Goal: Book appointment/travel/reservation

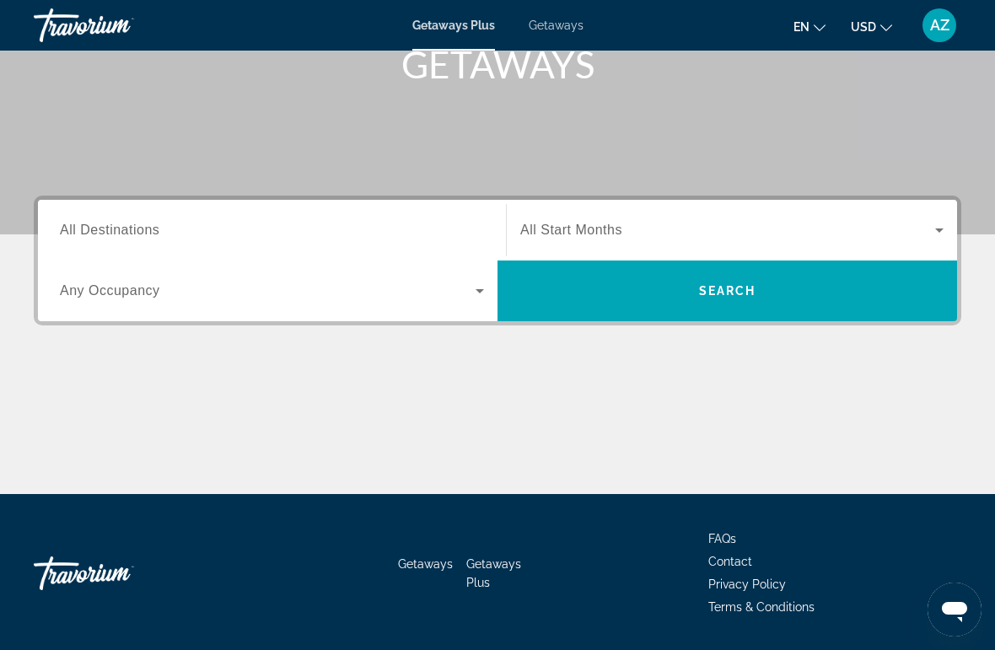
click at [164, 232] on input "Destination All Destinations" at bounding box center [272, 231] width 424 height 20
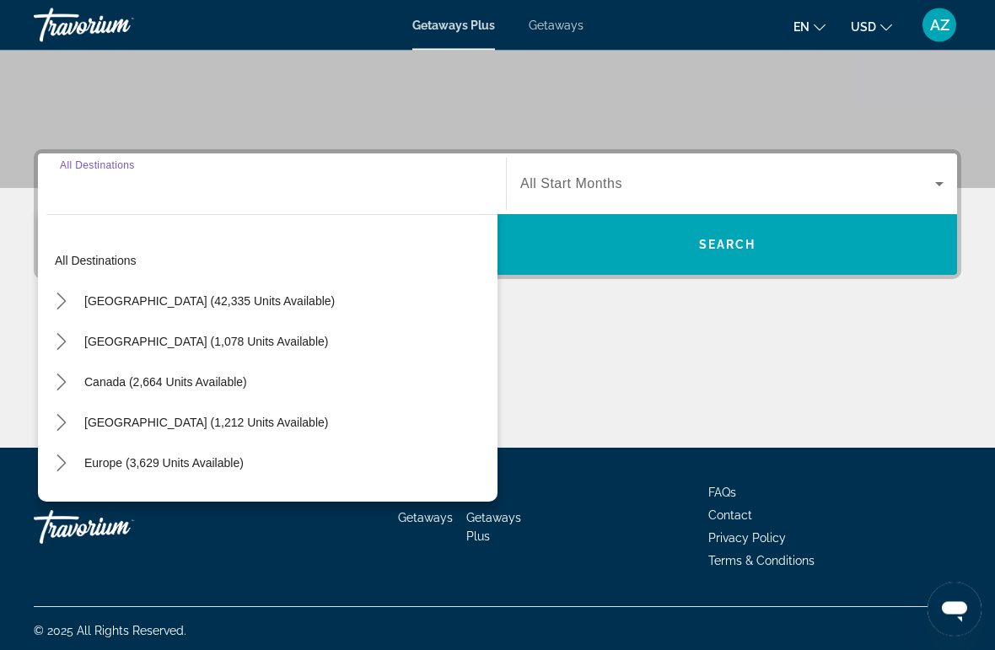
click at [245, 304] on span "[GEOGRAPHIC_DATA] (42,335 units available)" at bounding box center [209, 301] width 250 height 13
type input "**********"
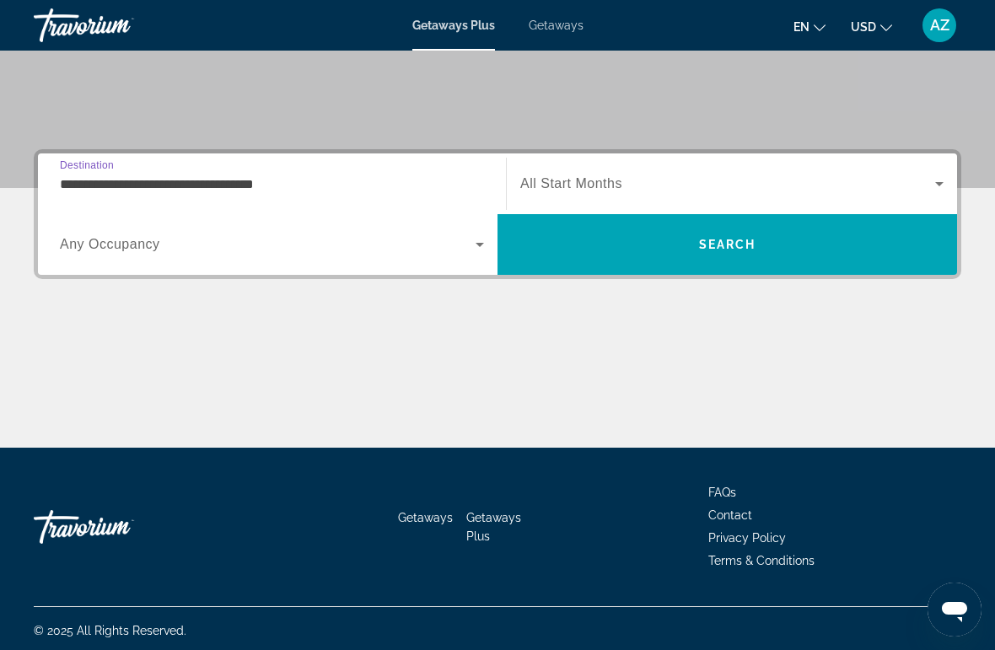
click at [366, 254] on span "Search widget" at bounding box center [268, 244] width 416 height 20
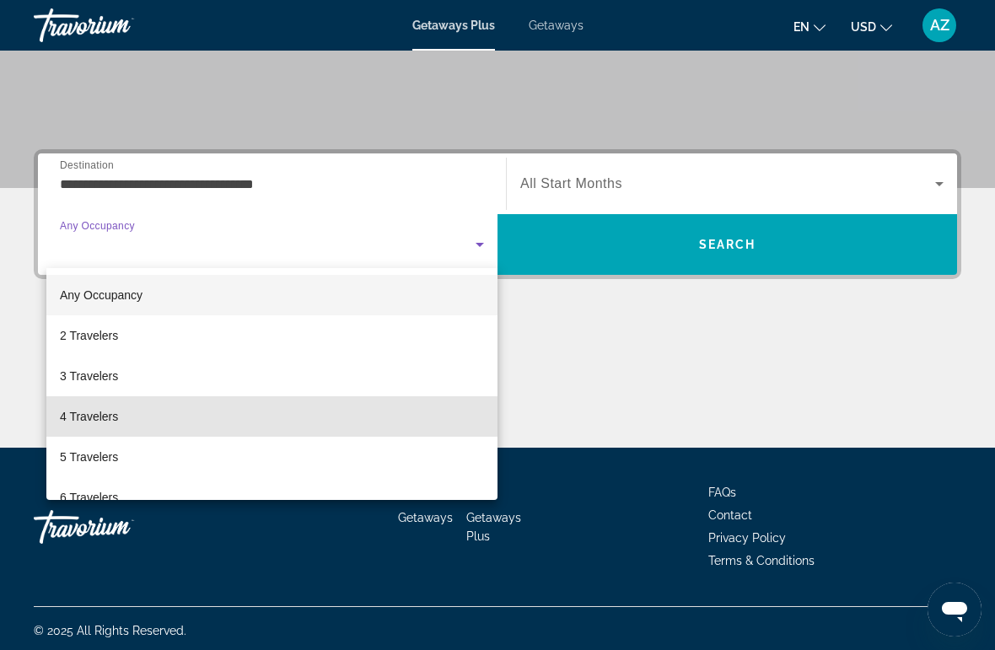
click at [126, 418] on mat-option "4 Travelers" at bounding box center [271, 416] width 451 height 40
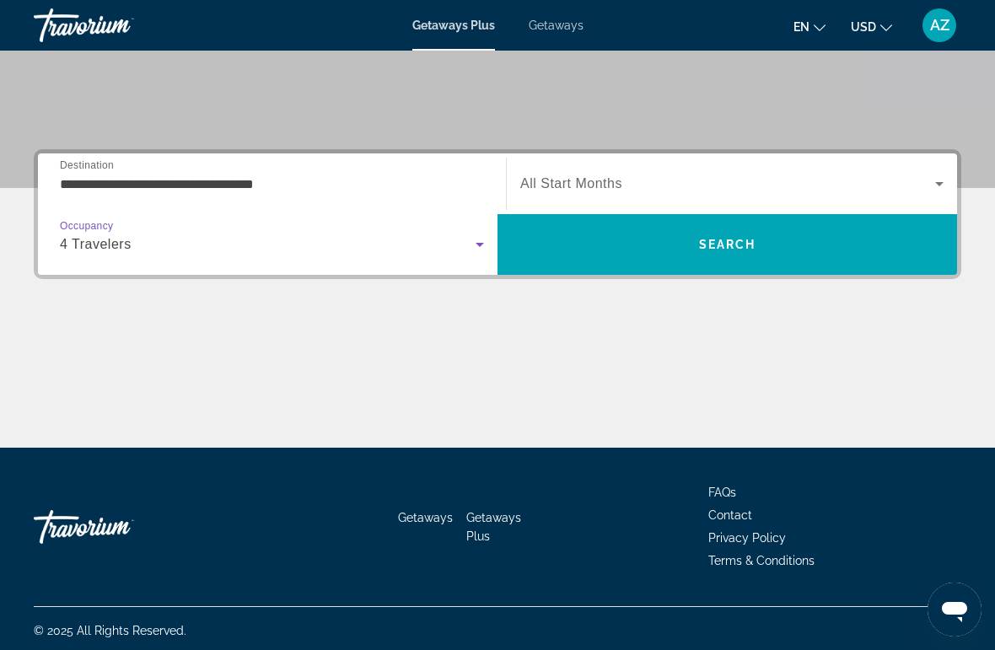
click at [611, 181] on span "All Start Months" at bounding box center [571, 183] width 102 height 14
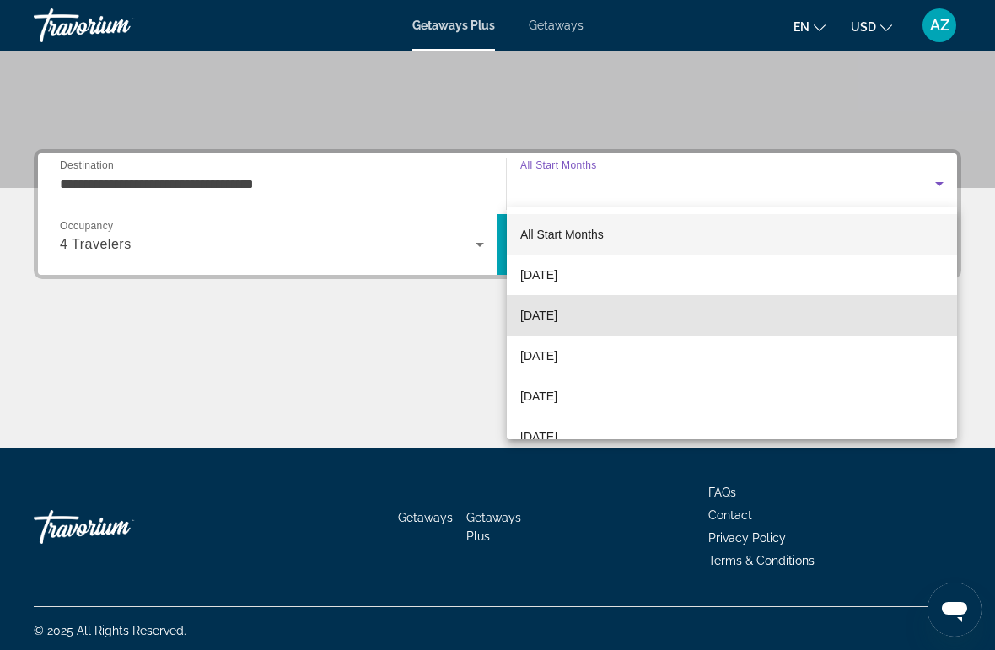
click at [557, 317] on span "[DATE]" at bounding box center [538, 315] width 37 height 20
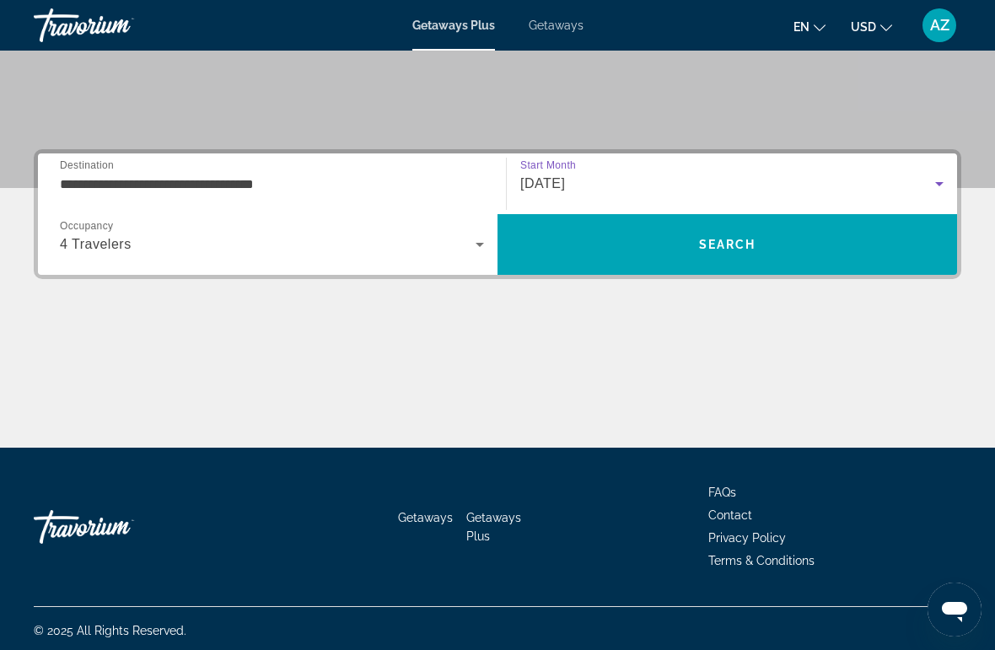
click at [665, 250] on span "Search" at bounding box center [727, 244] width 460 height 40
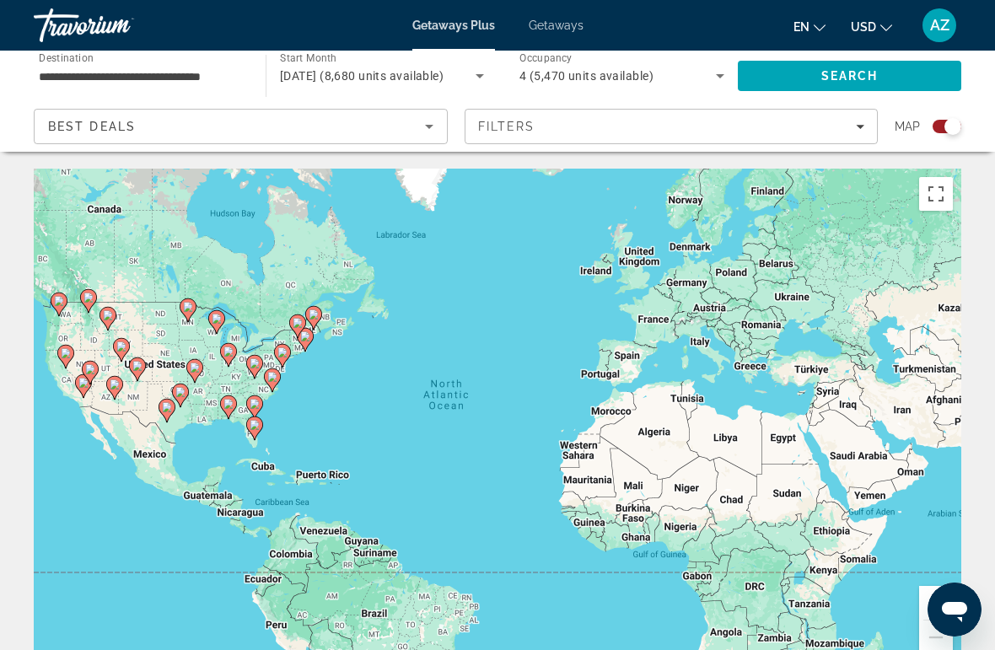
click at [172, 77] on input "**********" at bounding box center [141, 77] width 205 height 20
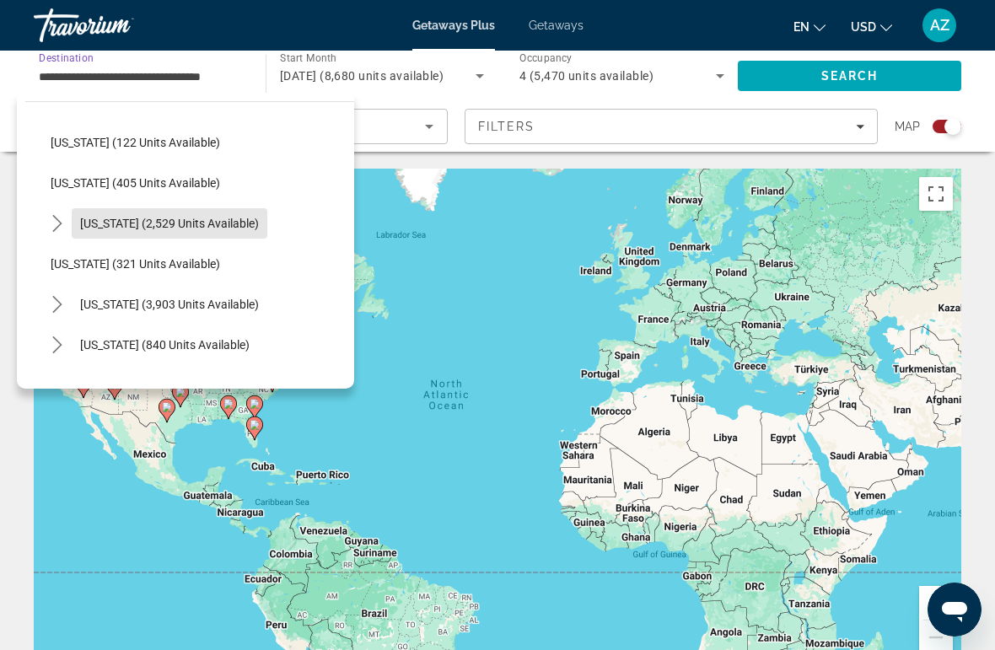
scroll to position [852, 0]
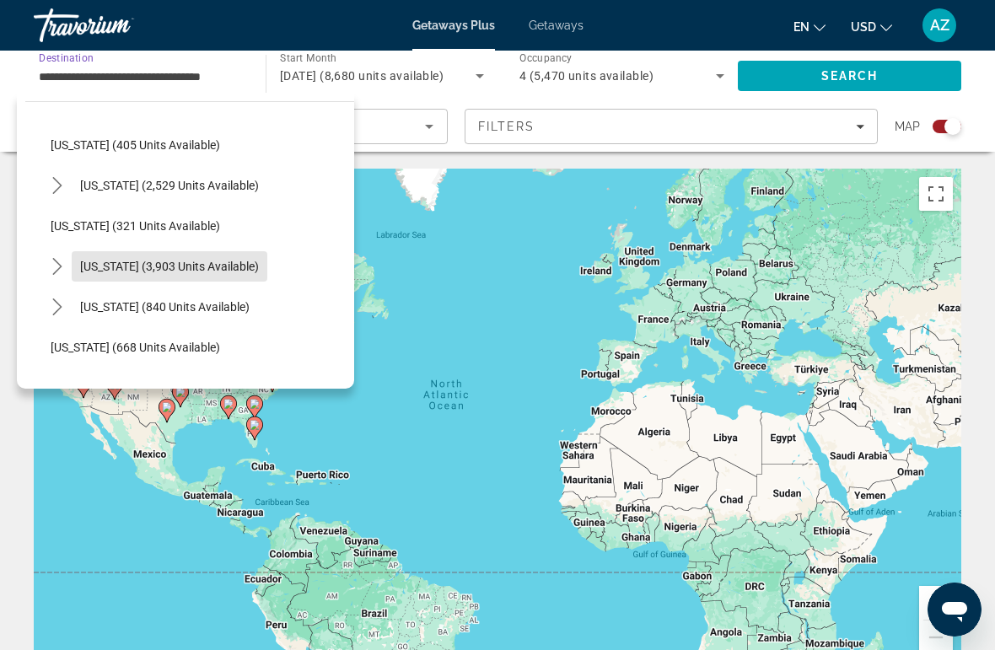
click at [170, 268] on span "[US_STATE] (3,903 units available)" at bounding box center [169, 266] width 179 height 13
type input "**********"
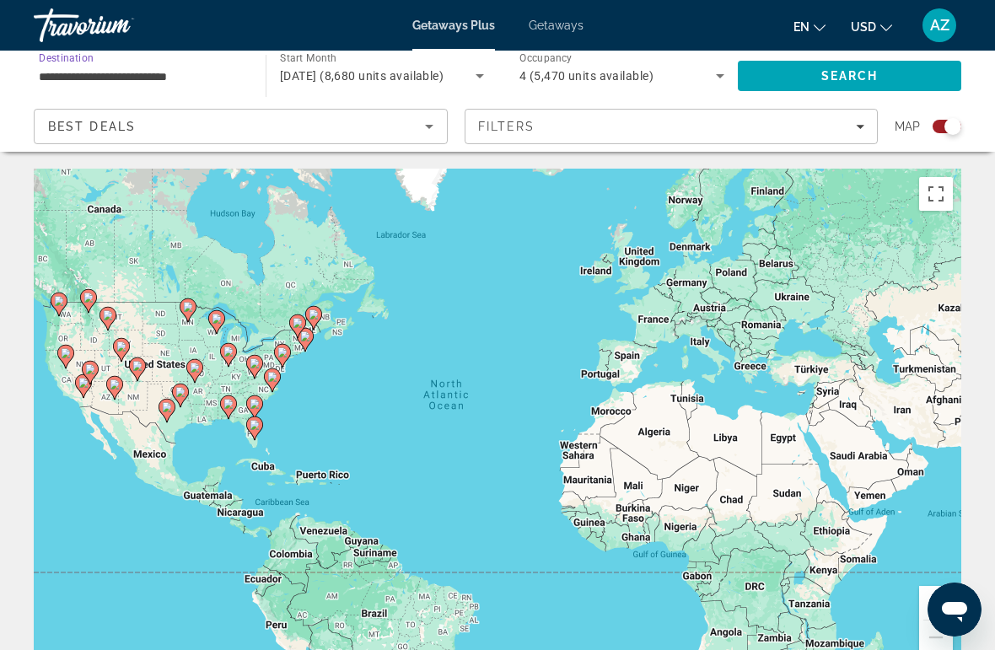
click at [812, 73] on span "Search" at bounding box center [849, 76] width 223 height 40
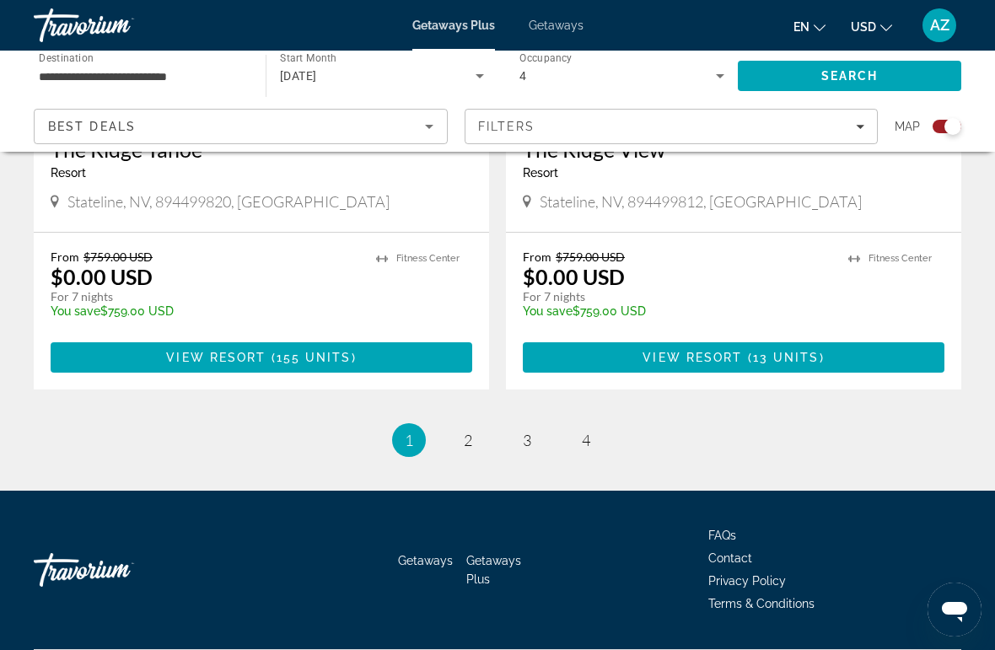
scroll to position [3750, 0]
click at [460, 441] on link "page 2" at bounding box center [469, 442] width 30 height 30
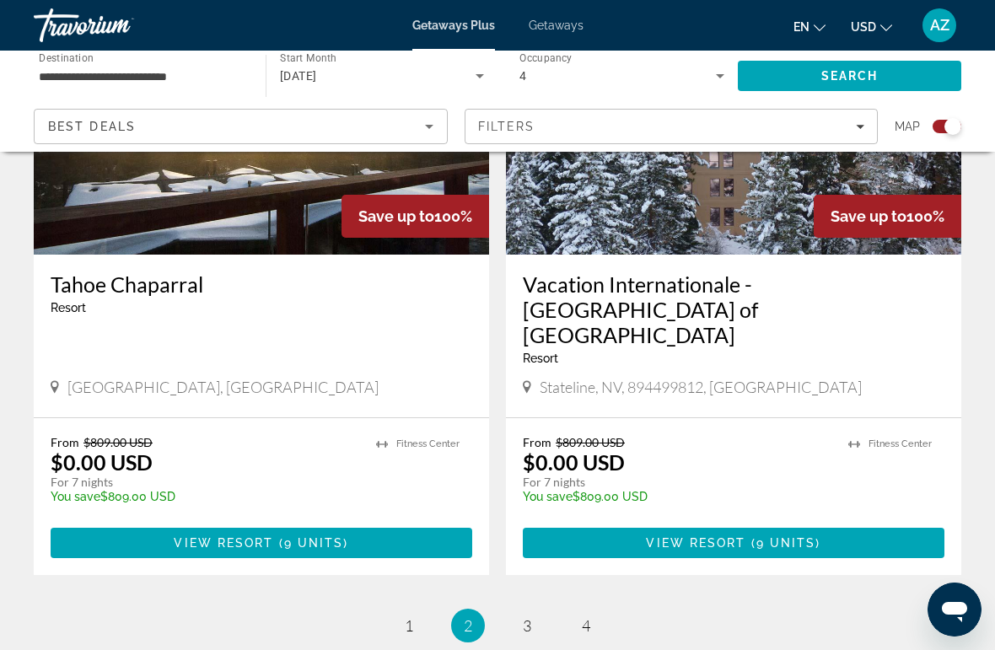
scroll to position [3772, 0]
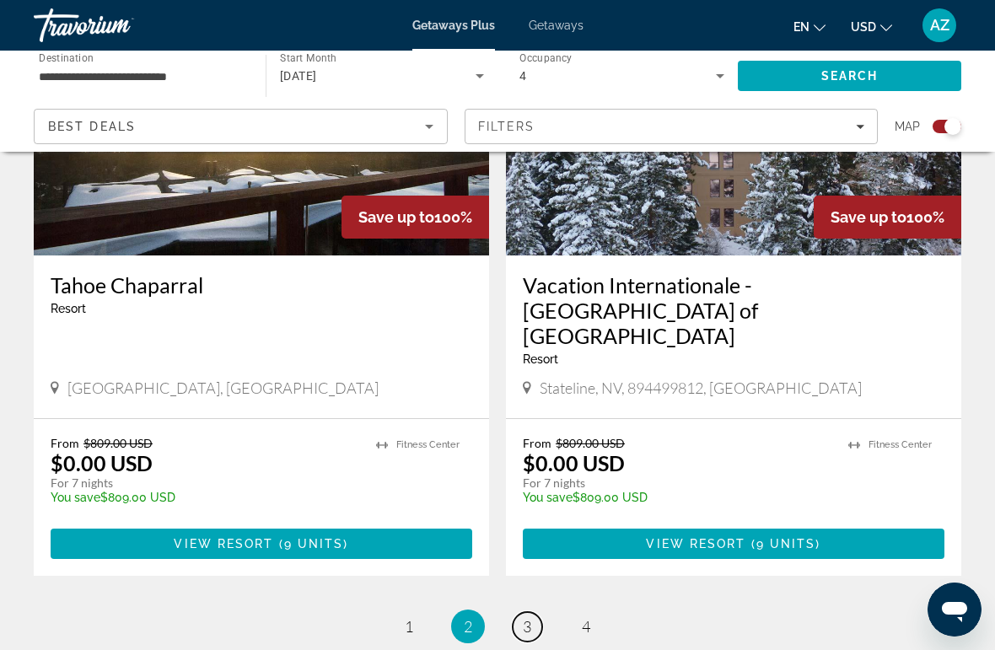
click at [528, 617] on span "3" at bounding box center [527, 626] width 8 height 19
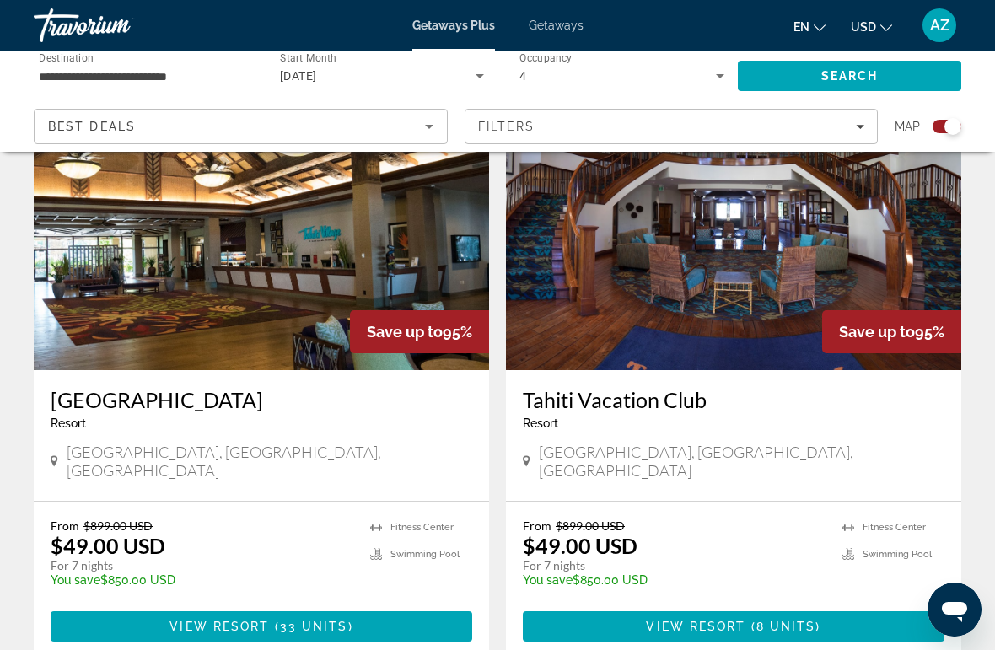
scroll to position [3820, 0]
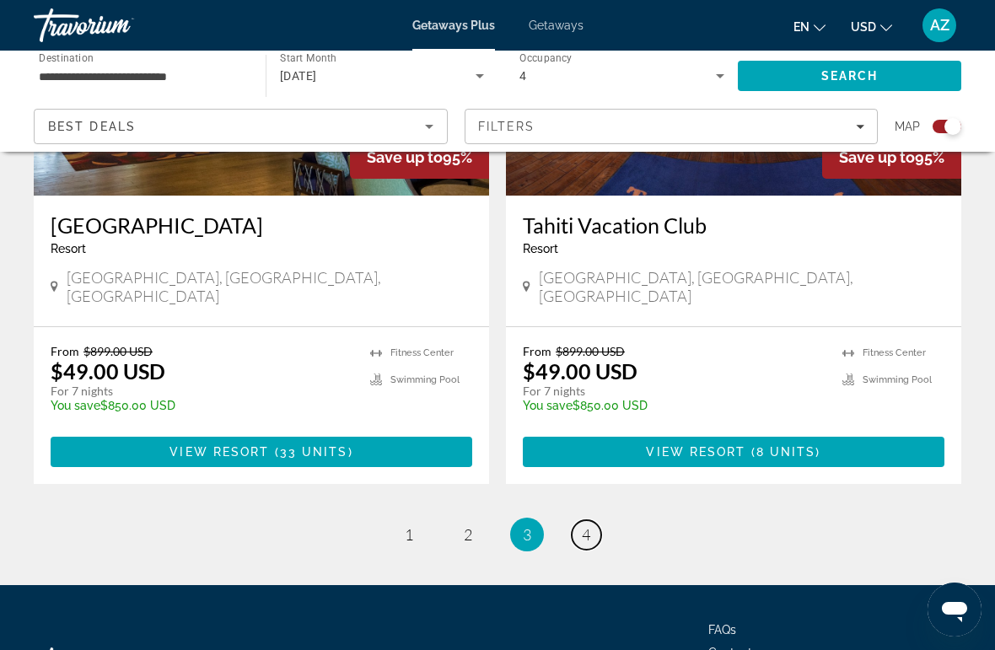
click at [596, 520] on link "page 4" at bounding box center [587, 535] width 30 height 30
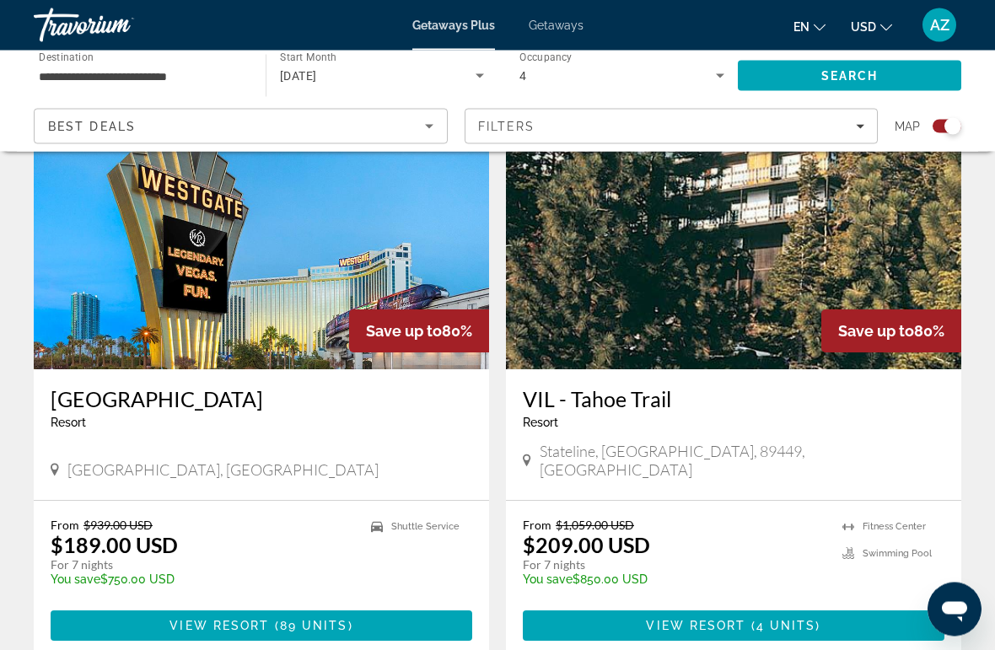
scroll to position [635, 0]
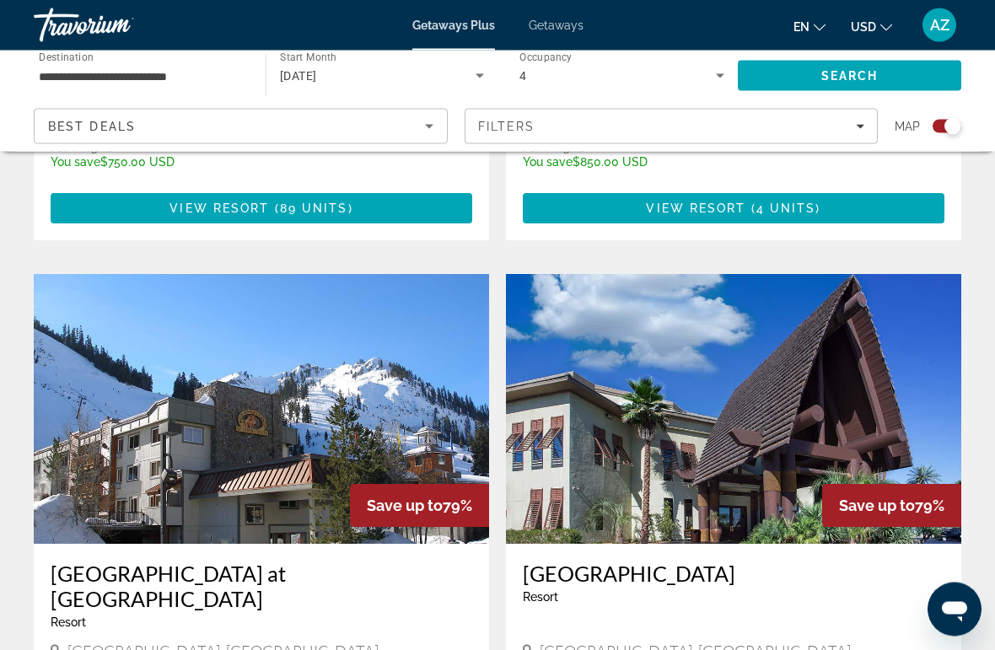
click at [803, 128] on div "Filters" at bounding box center [671, 126] width 387 height 13
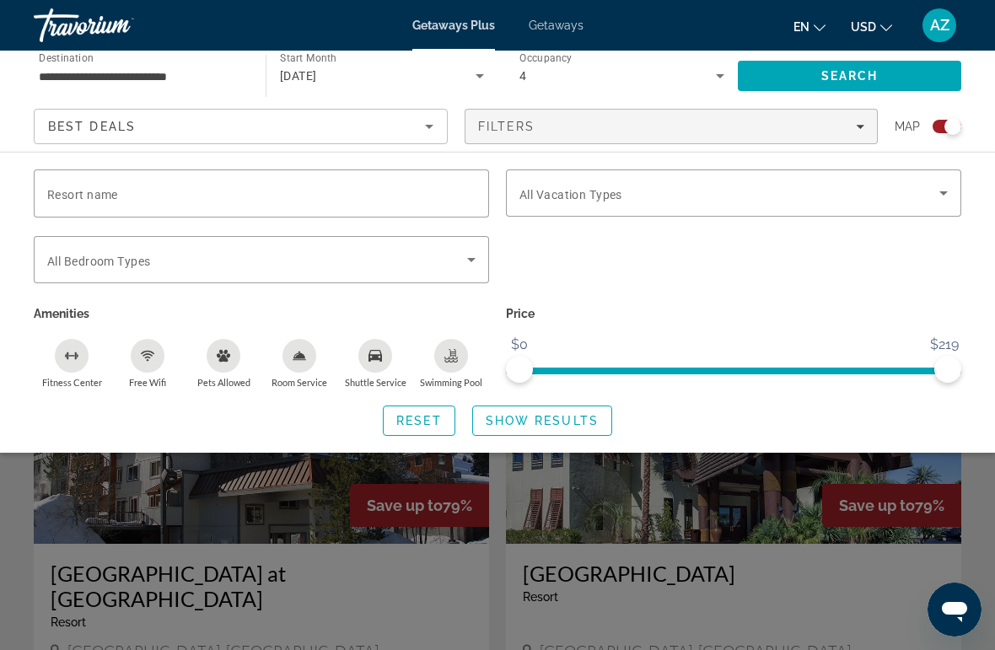
click at [874, 194] on span "Search widget" at bounding box center [729, 193] width 420 height 20
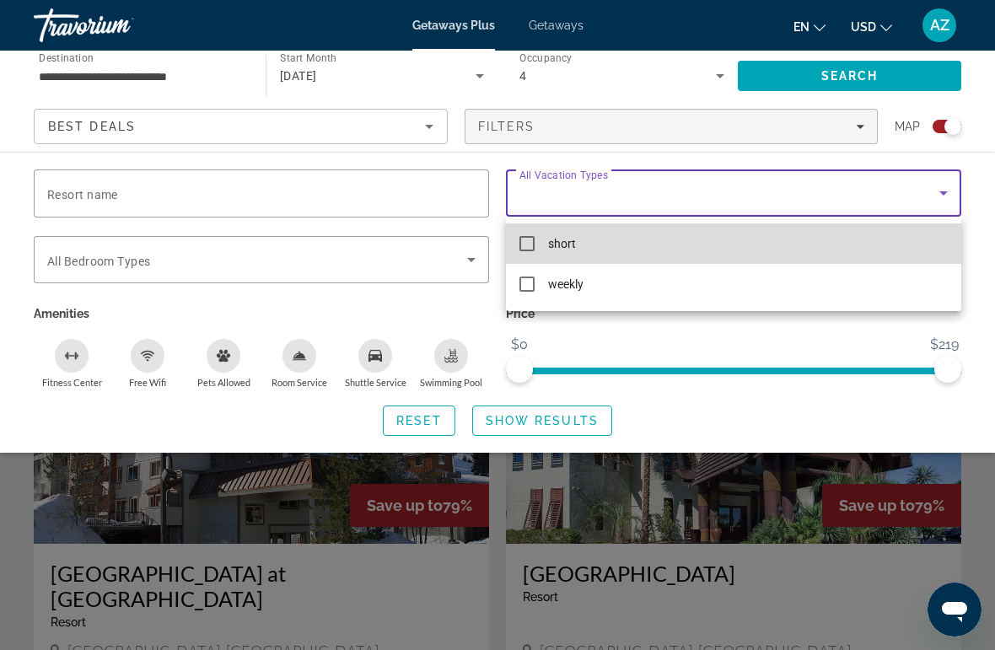
click at [532, 239] on mat-pseudo-checkbox at bounding box center [526, 243] width 15 height 15
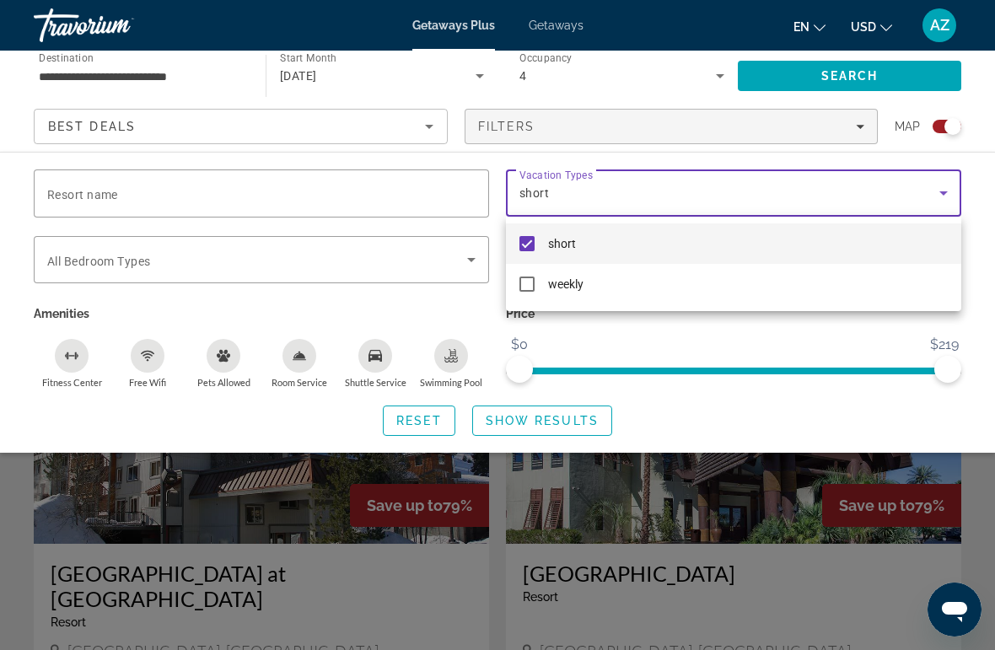
click at [863, 76] on div at bounding box center [497, 325] width 995 height 650
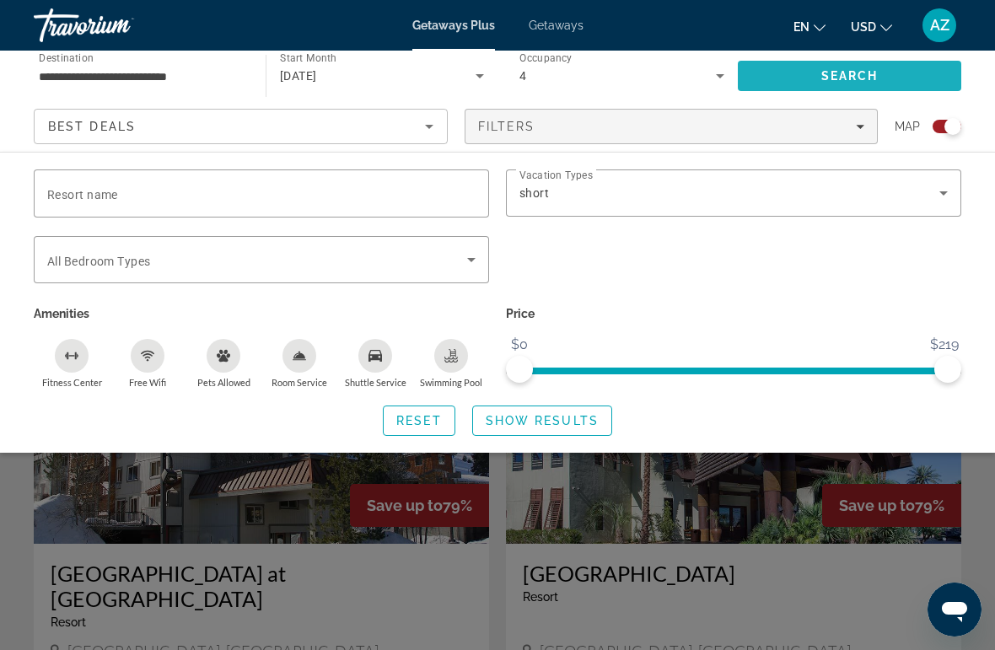
click at [891, 73] on span "Search" at bounding box center [849, 76] width 223 height 40
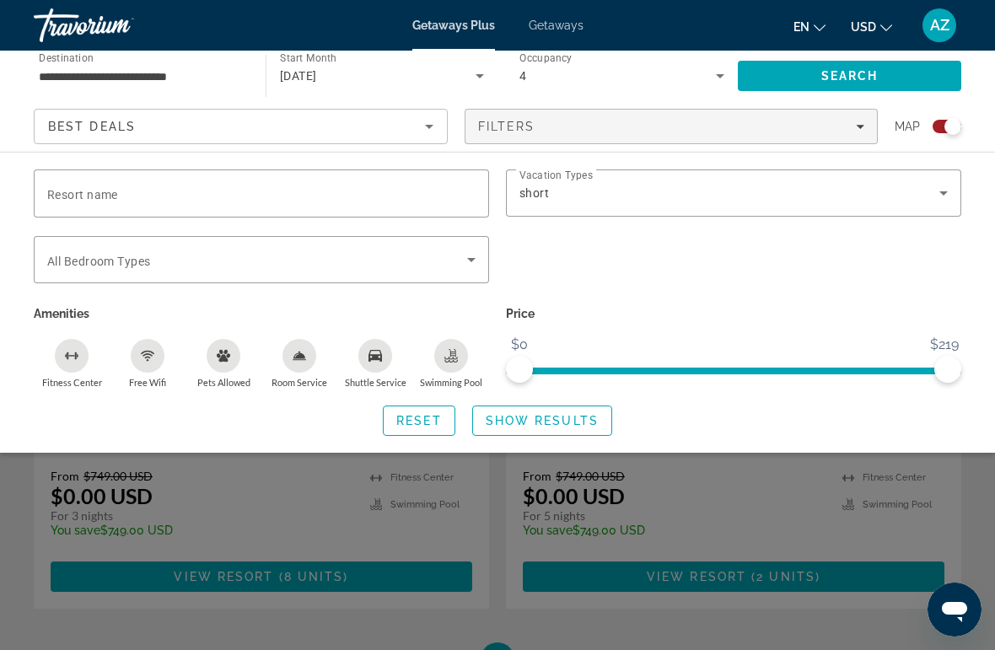
scroll to position [714, 0]
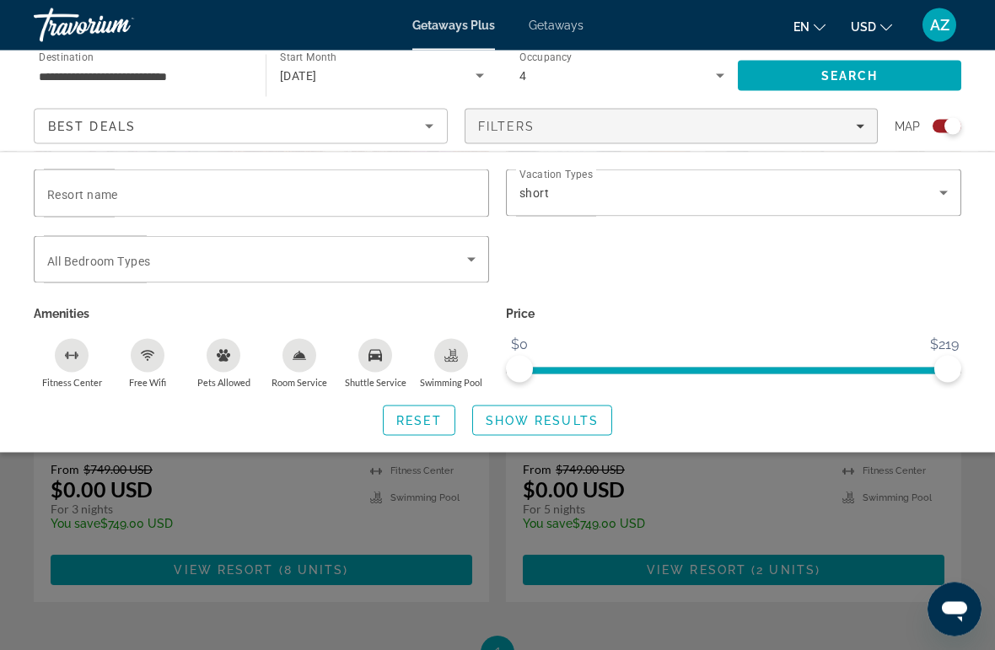
click at [671, 591] on div "Search widget" at bounding box center [497, 451] width 995 height 397
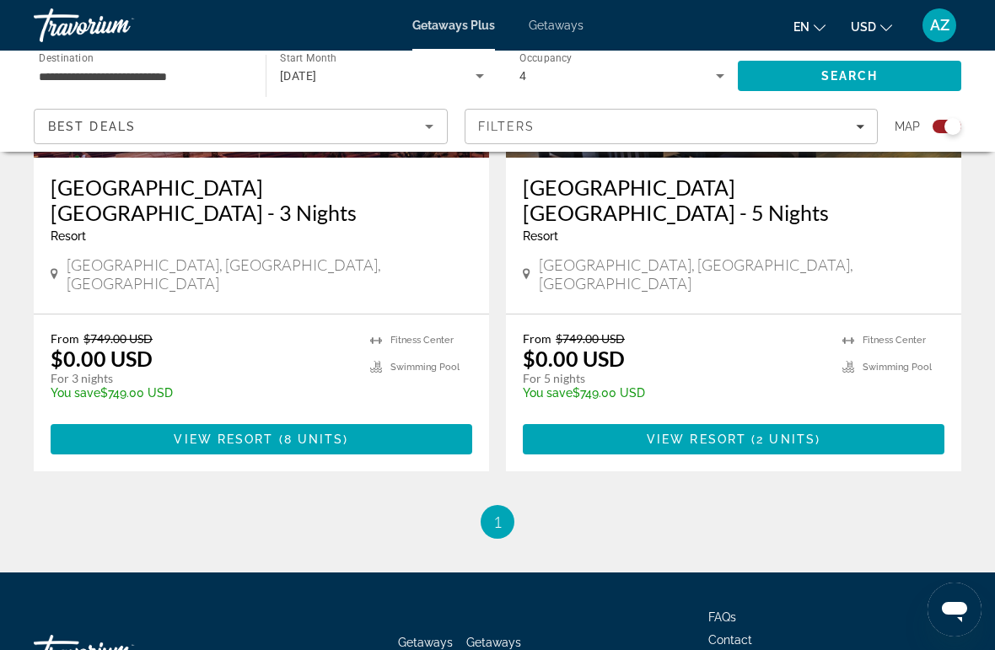
scroll to position [840, 0]
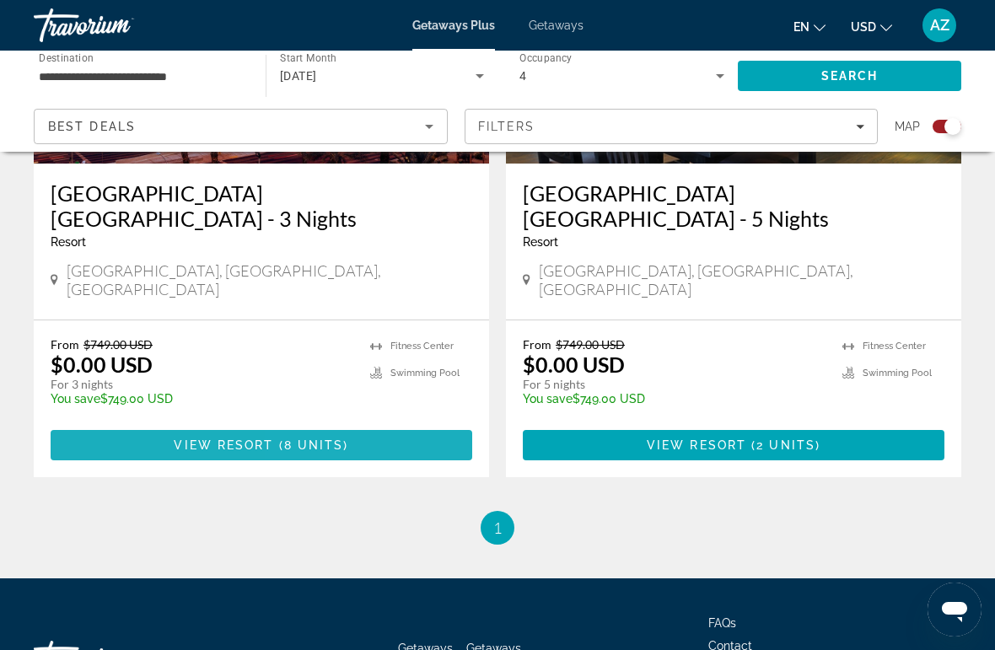
click at [368, 425] on span "Main content" at bounding box center [262, 445] width 422 height 40
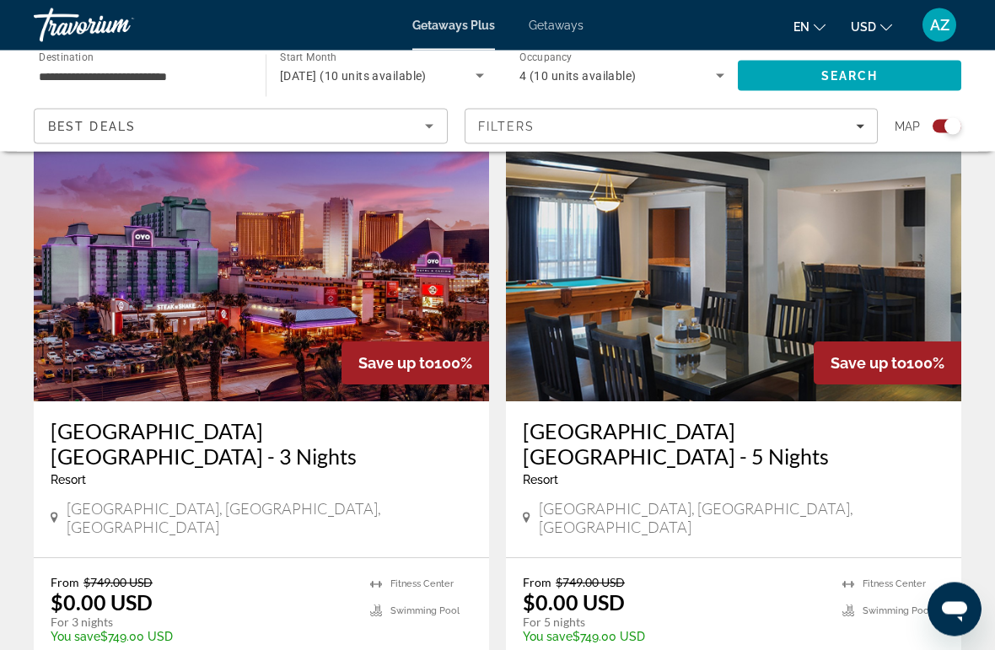
scroll to position [549, 0]
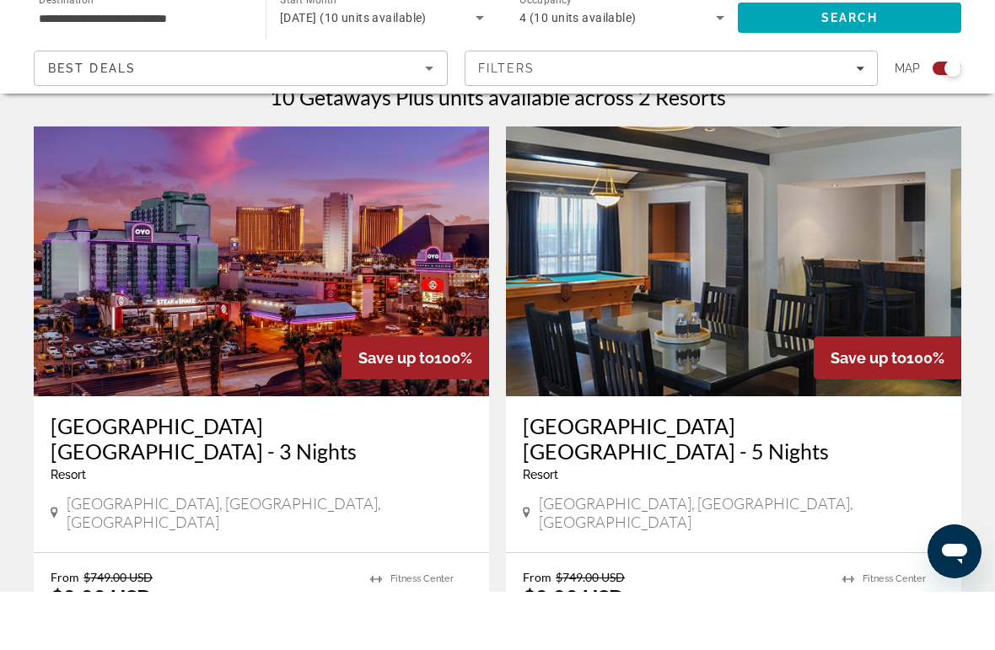
click at [826, 471] on h3 "[GEOGRAPHIC_DATA] [GEOGRAPHIC_DATA] - 5 Nights" at bounding box center [734, 496] width 422 height 51
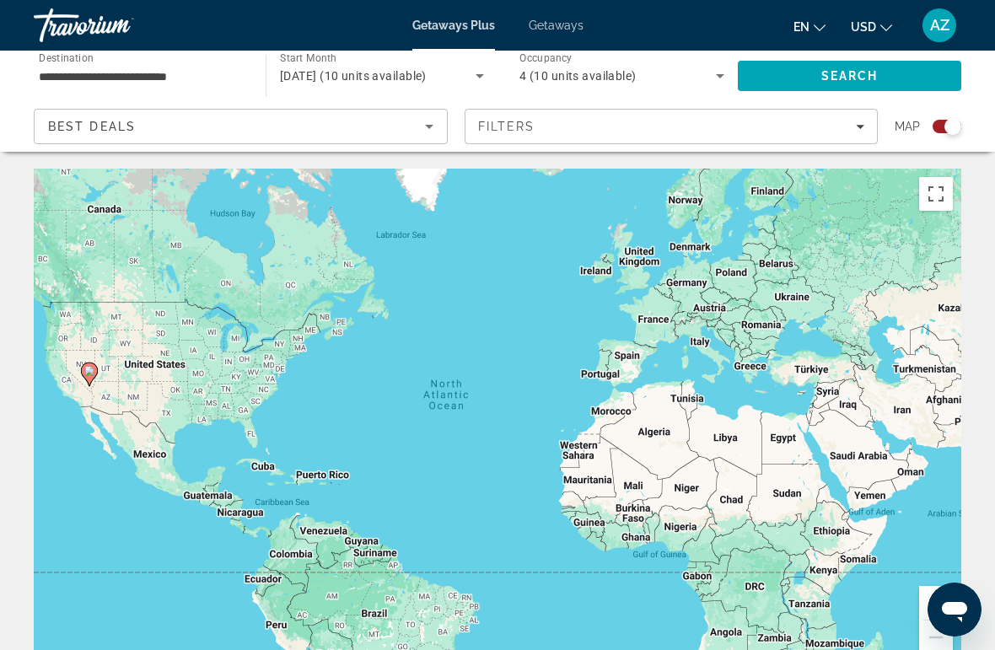
click at [393, 73] on span "[DATE] (10 units available)" at bounding box center [353, 75] width 147 height 13
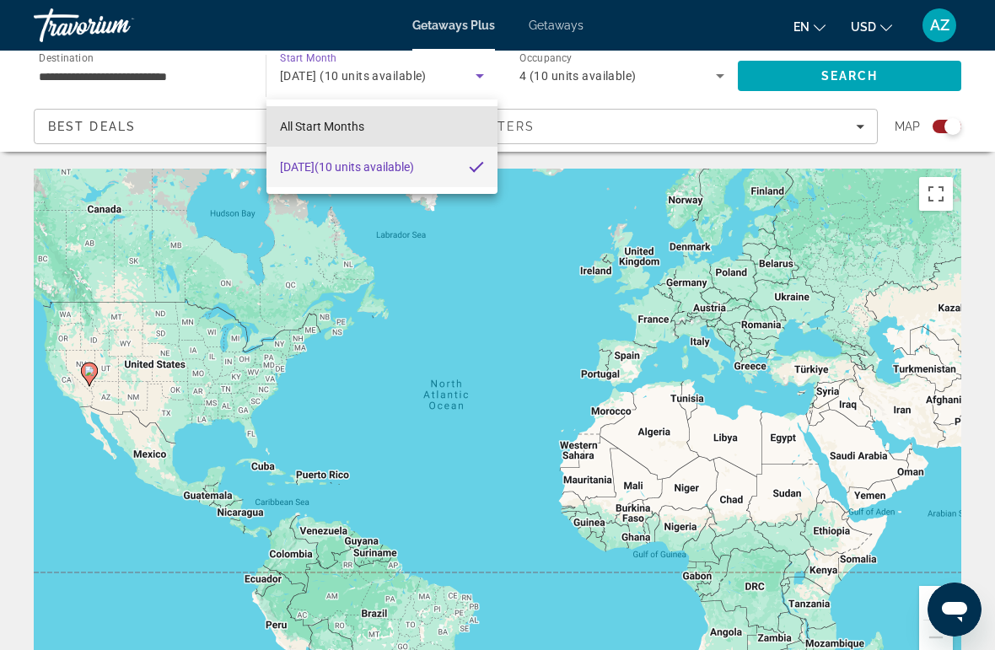
click at [367, 121] on mat-option "All Start Months" at bounding box center [381, 126] width 231 height 40
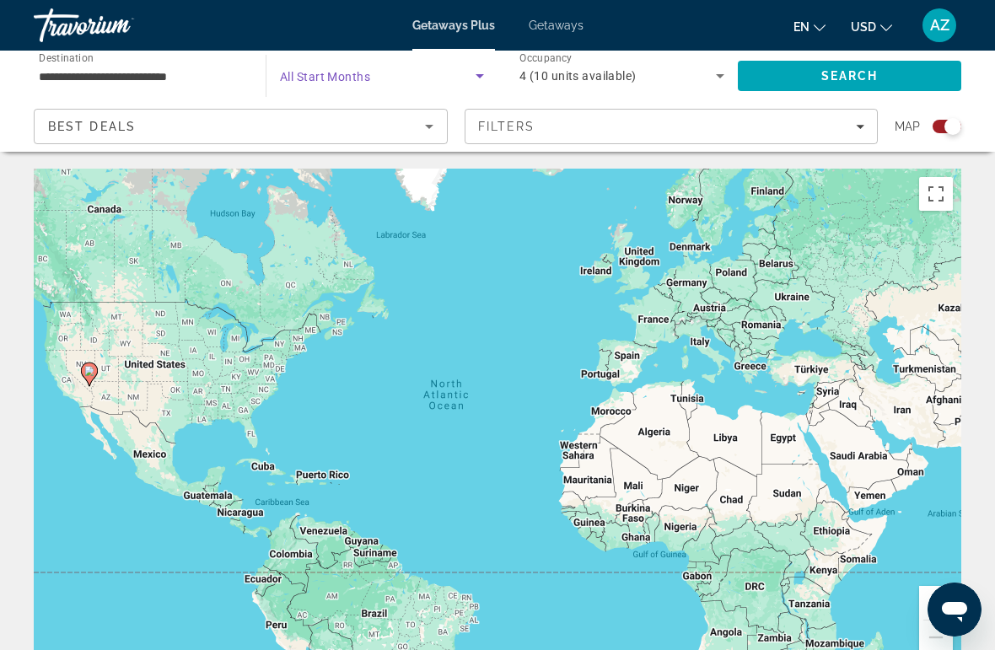
click at [821, 73] on span "Search" at bounding box center [849, 75] width 57 height 13
click at [646, 85] on div "4" at bounding box center [617, 76] width 196 height 20
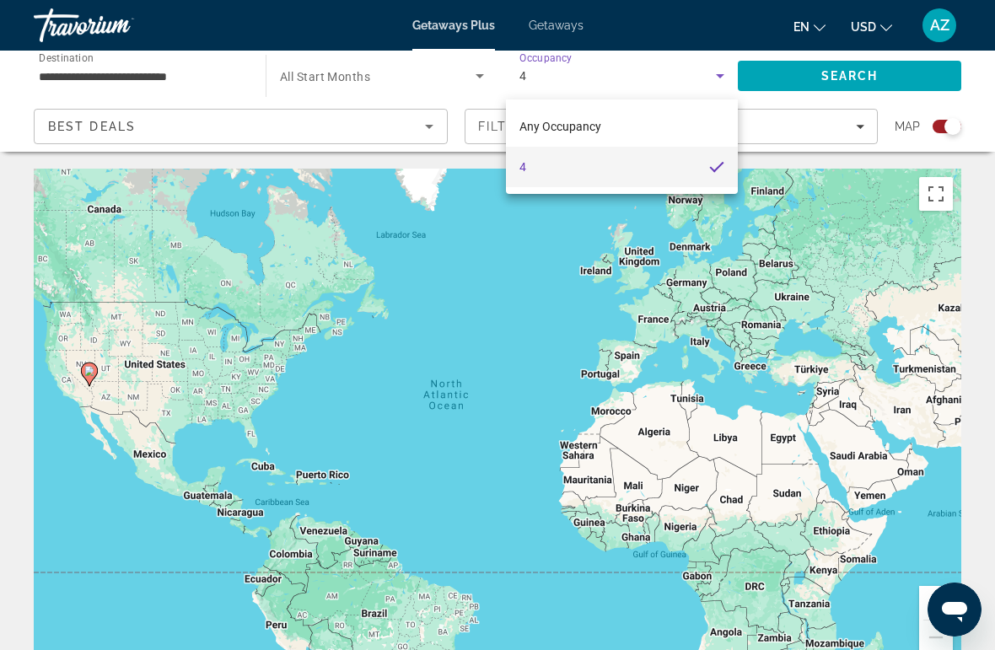
click at [336, 292] on div at bounding box center [497, 325] width 995 height 650
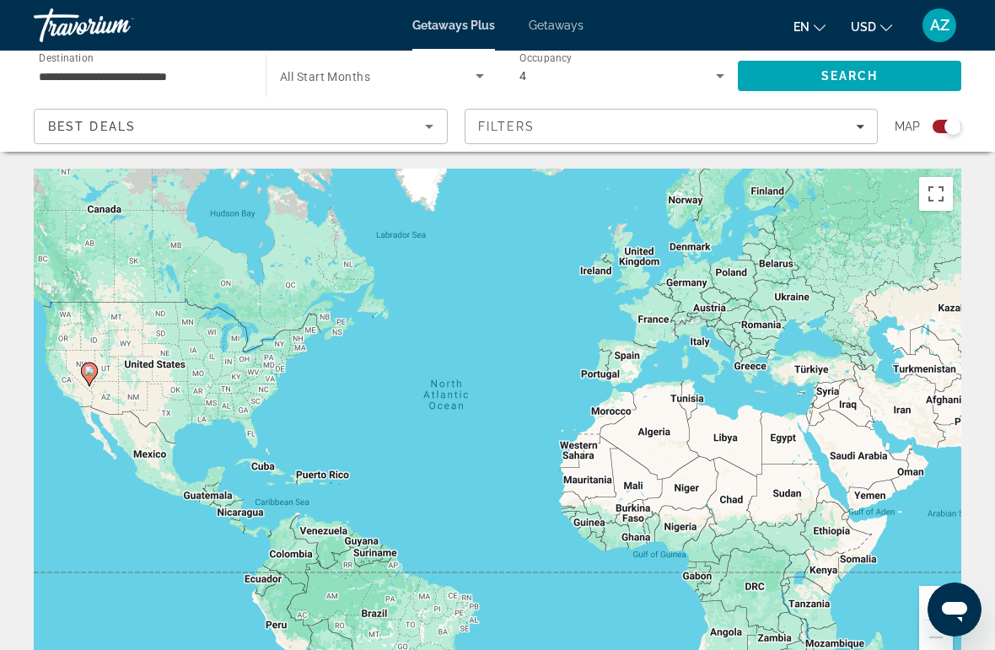
click at [167, 129] on div "Best Deals" at bounding box center [236, 126] width 377 height 20
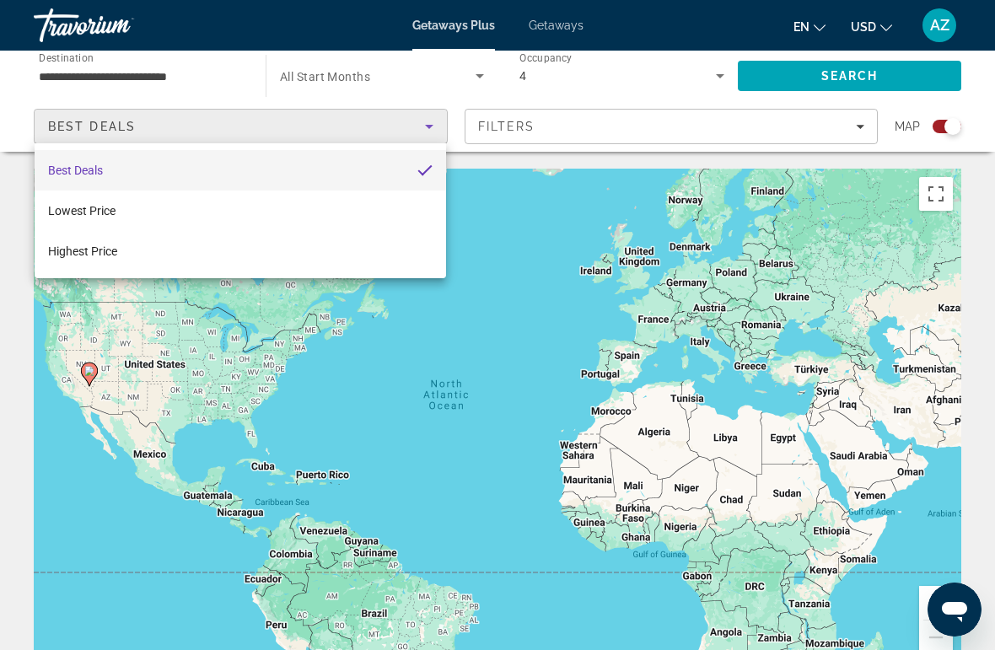
click at [240, 389] on div at bounding box center [497, 325] width 995 height 650
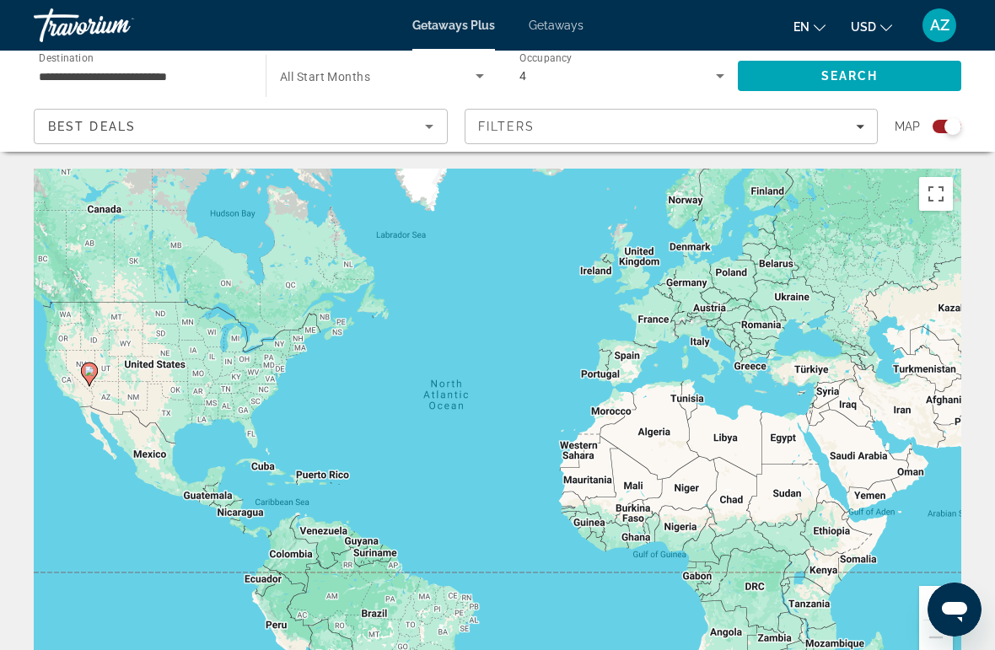
click at [714, 73] on icon "Search widget" at bounding box center [720, 76] width 20 height 20
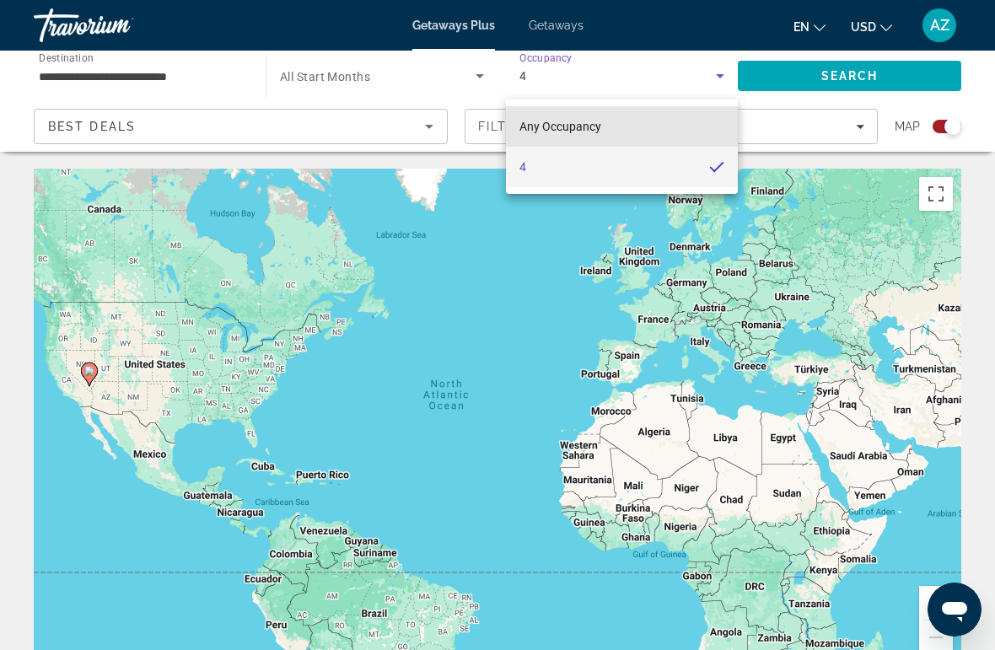
click at [598, 121] on span "Any Occupancy" at bounding box center [560, 126] width 82 height 13
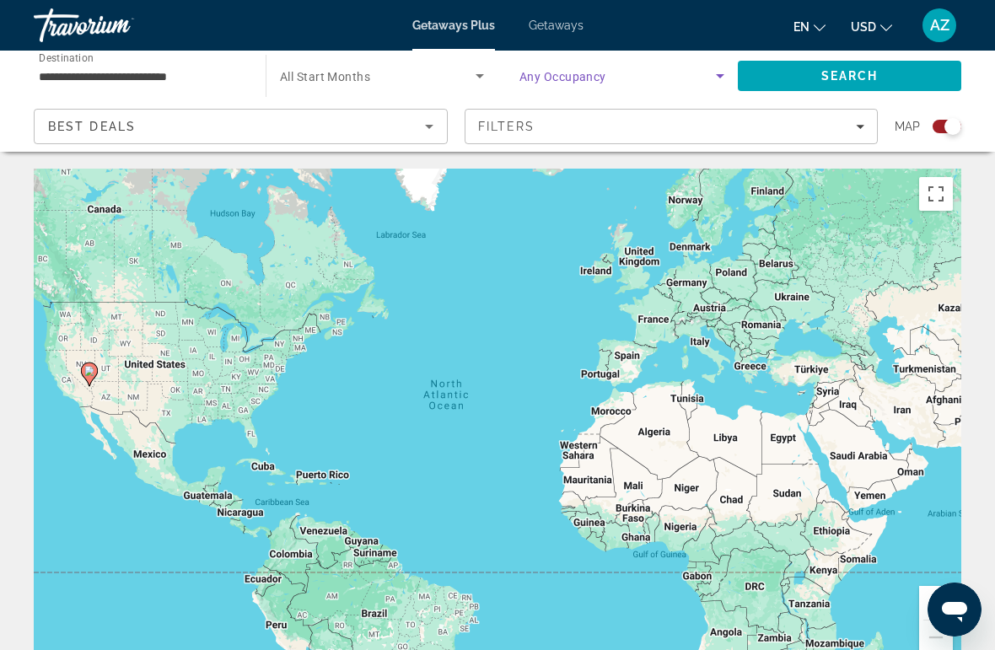
click at [827, 73] on span "Search" at bounding box center [849, 75] width 57 height 13
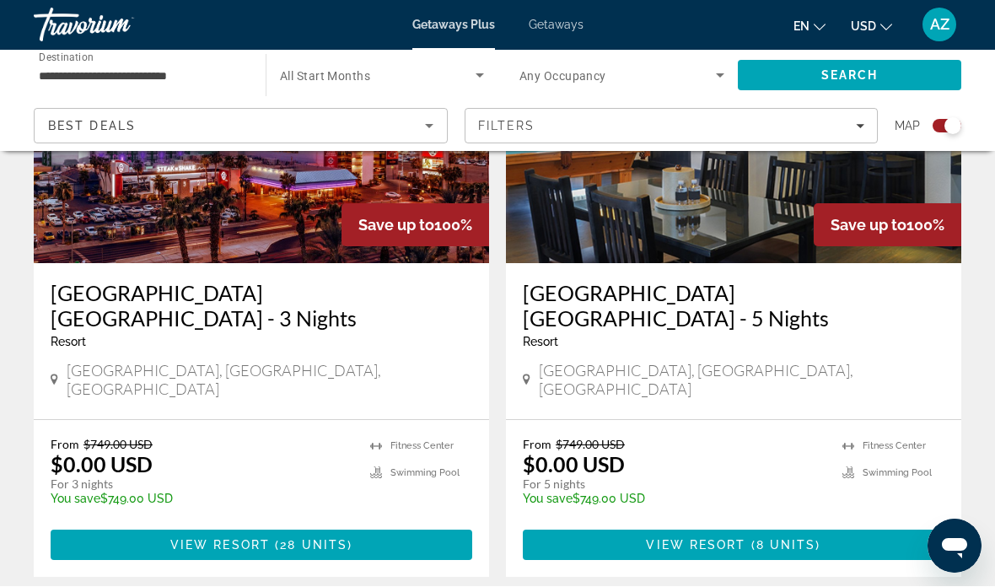
scroll to position [740, 0]
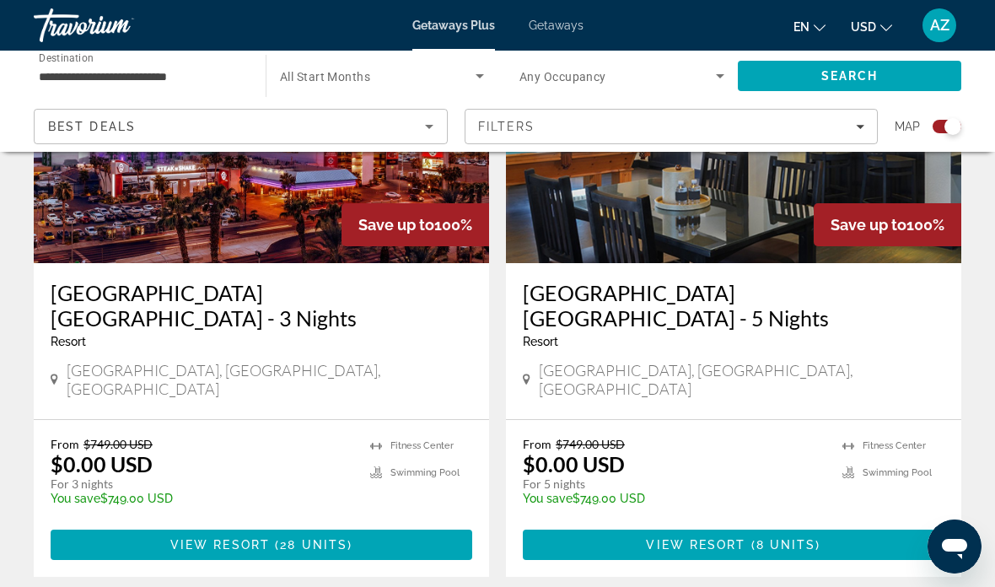
click at [85, 524] on span "Main content" at bounding box center [262, 544] width 422 height 40
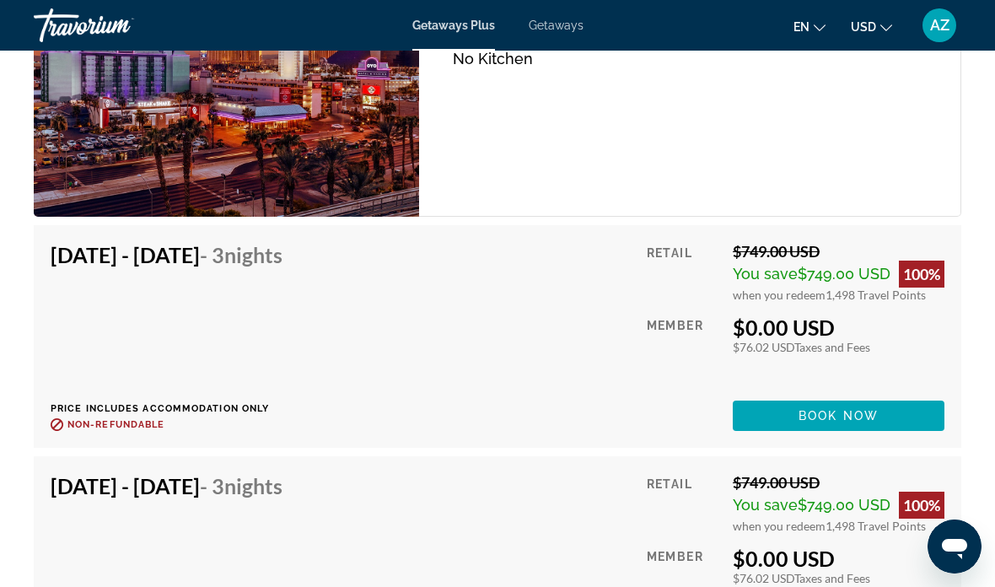
scroll to position [5166, 0]
